Goal: Task Accomplishment & Management: Manage account settings

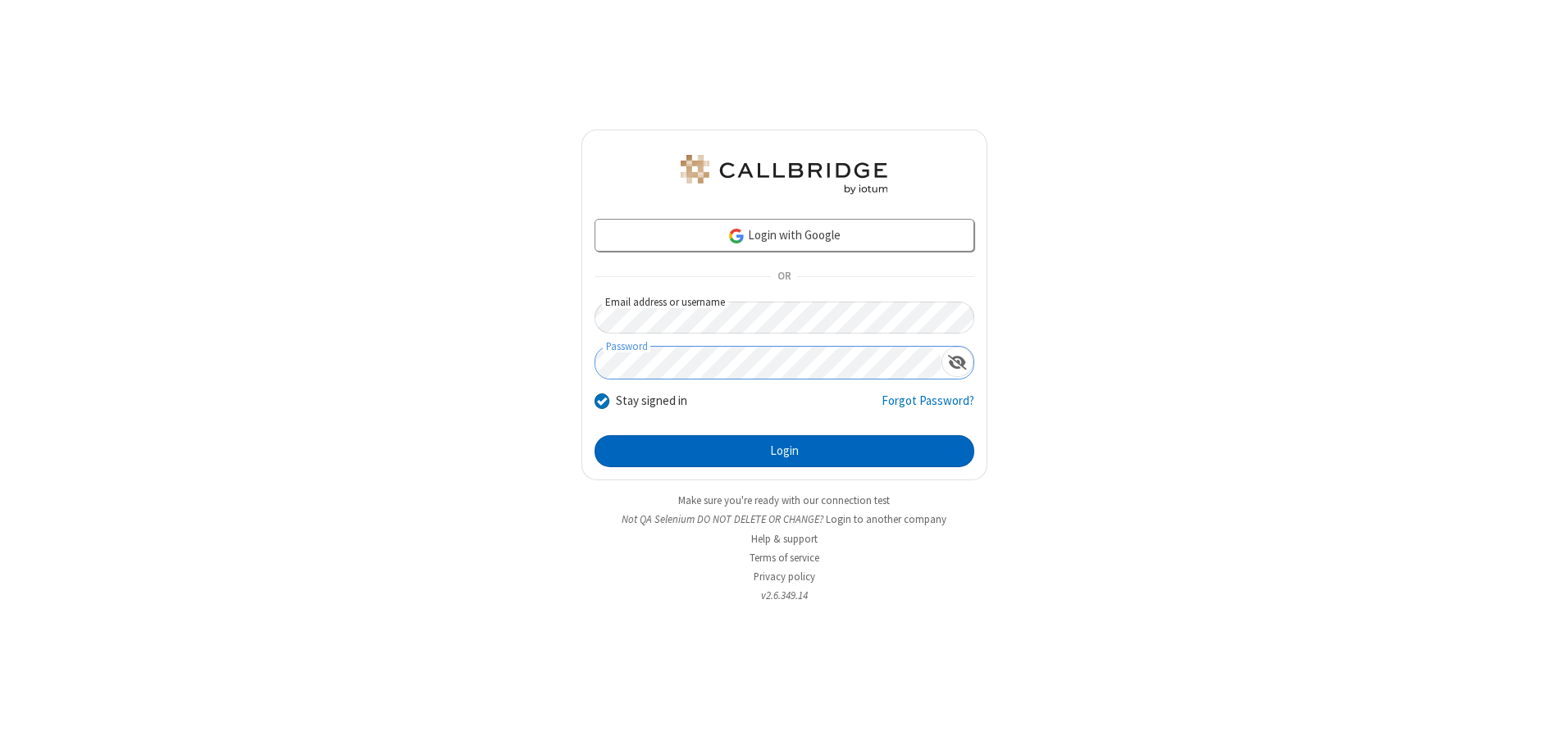
click at [784, 451] on button "Login" at bounding box center [784, 451] width 379 height 33
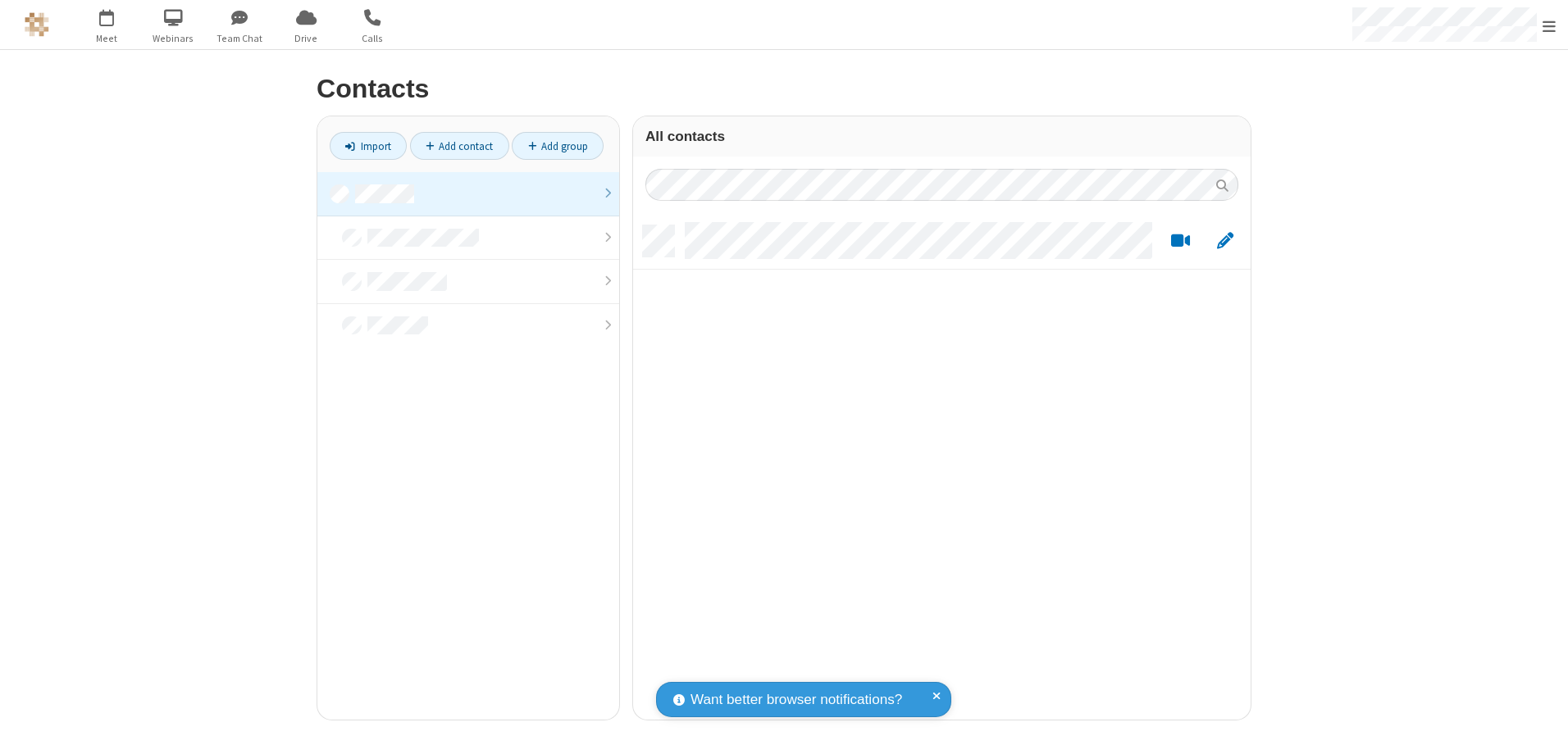
scroll to position [494, 605]
click at [468, 194] on link at bounding box center [468, 194] width 302 height 44
click at [459, 146] on link "Add contact" at bounding box center [460, 145] width 99 height 28
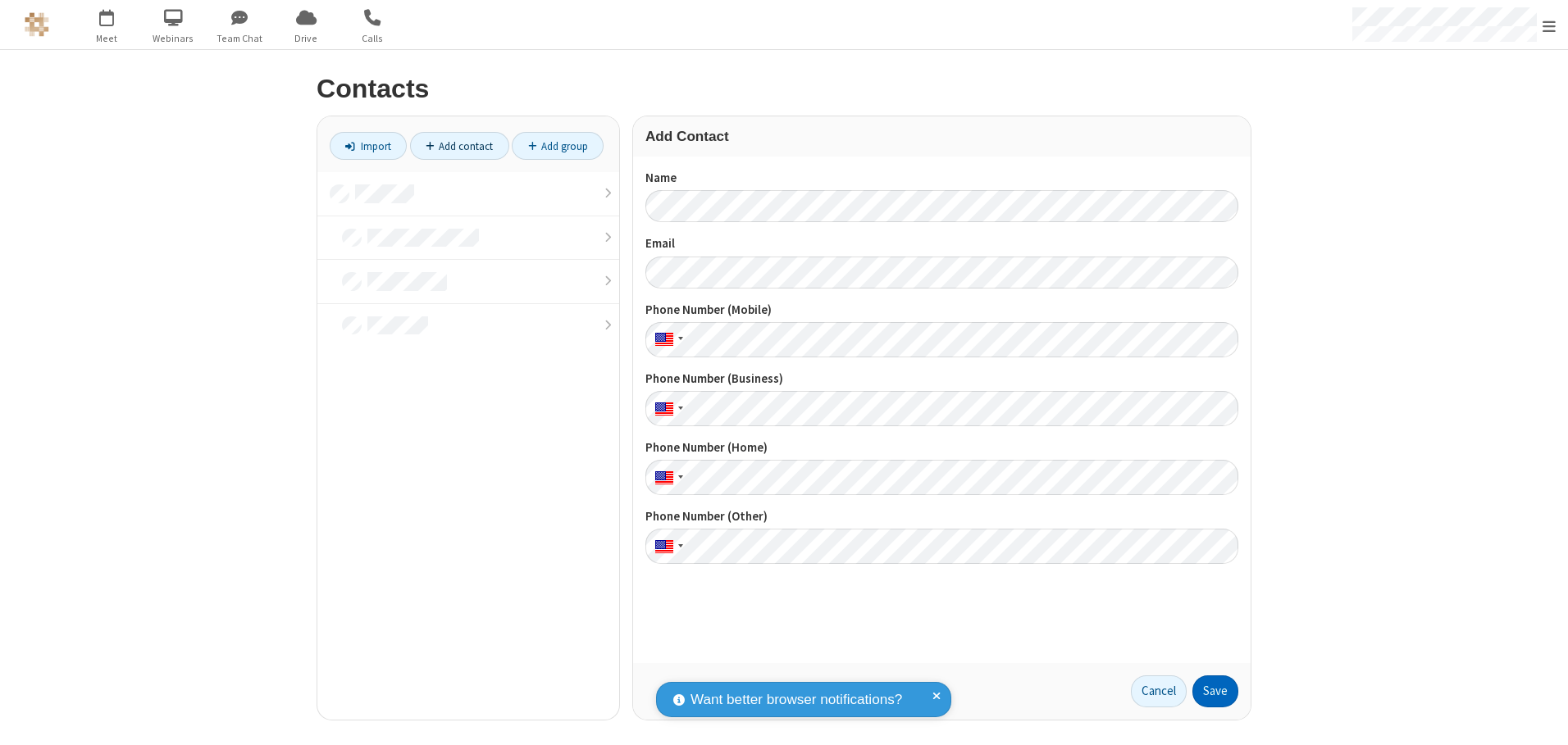
click at [1215, 691] on button "Save" at bounding box center [1215, 691] width 46 height 33
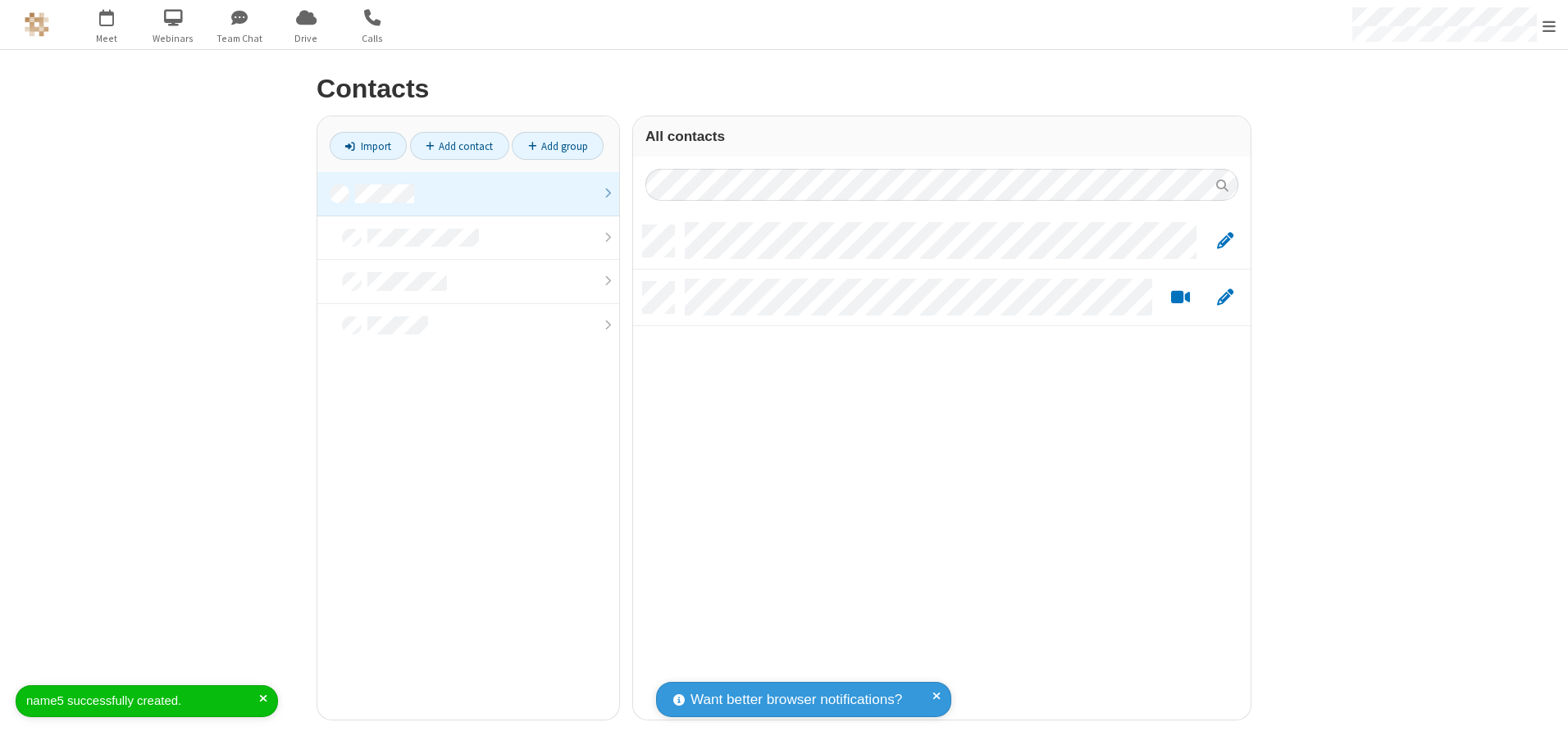
scroll to position [494, 605]
